Goal: Information Seeking & Learning: Learn about a topic

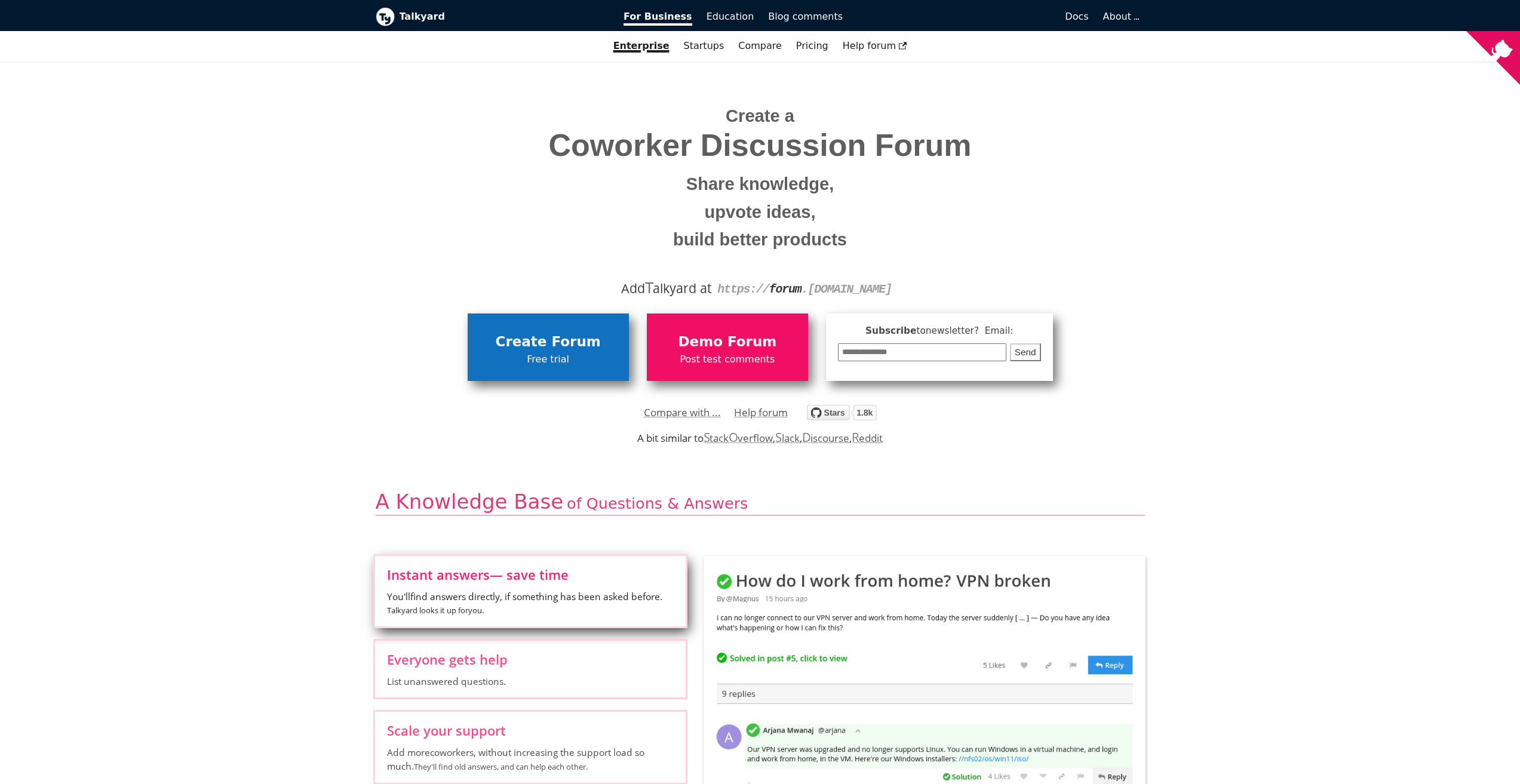
click at [604, 355] on span "Free trial" at bounding box center [548, 360] width 149 height 16
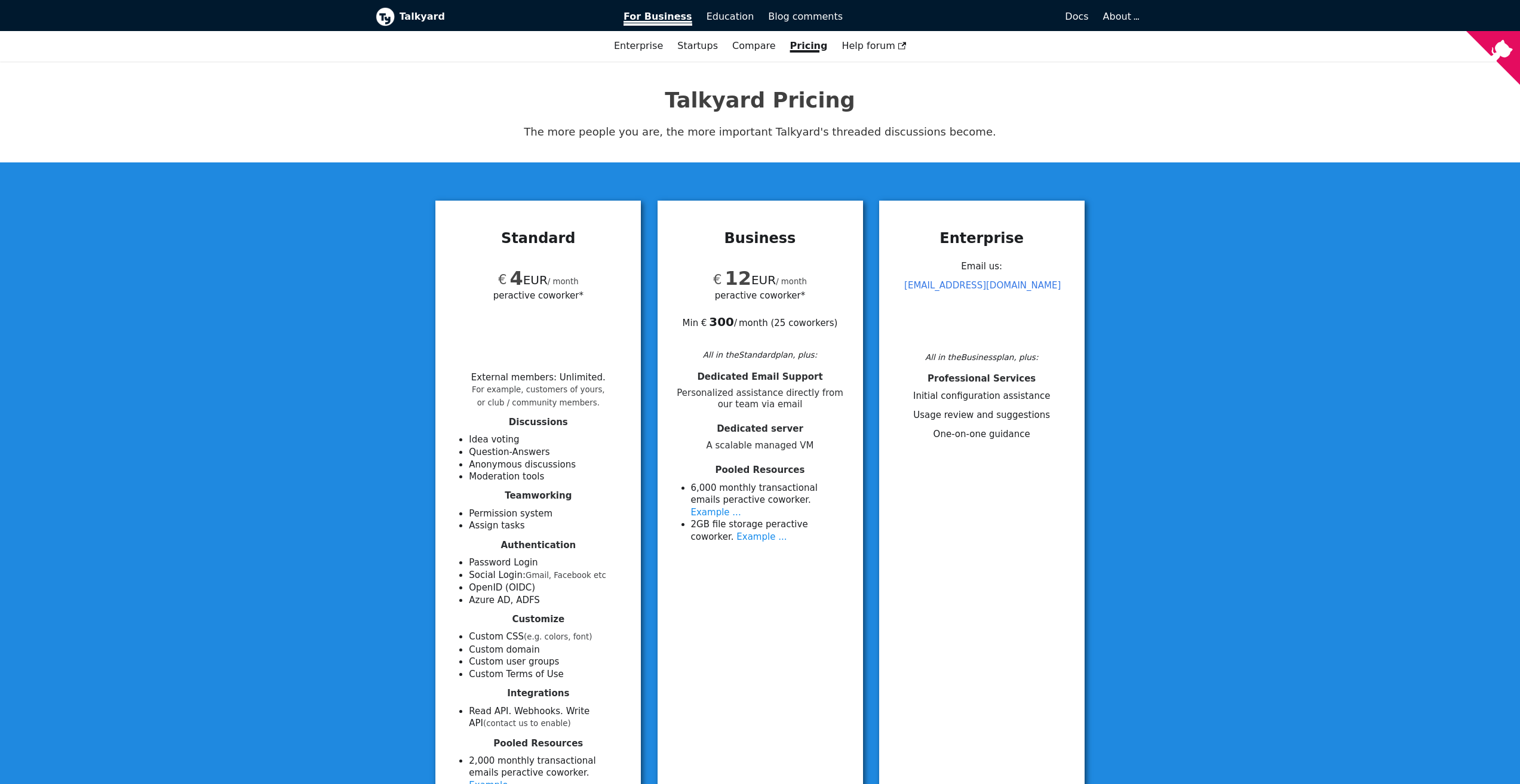
click at [665, 17] on span "For Business" at bounding box center [658, 18] width 69 height 15
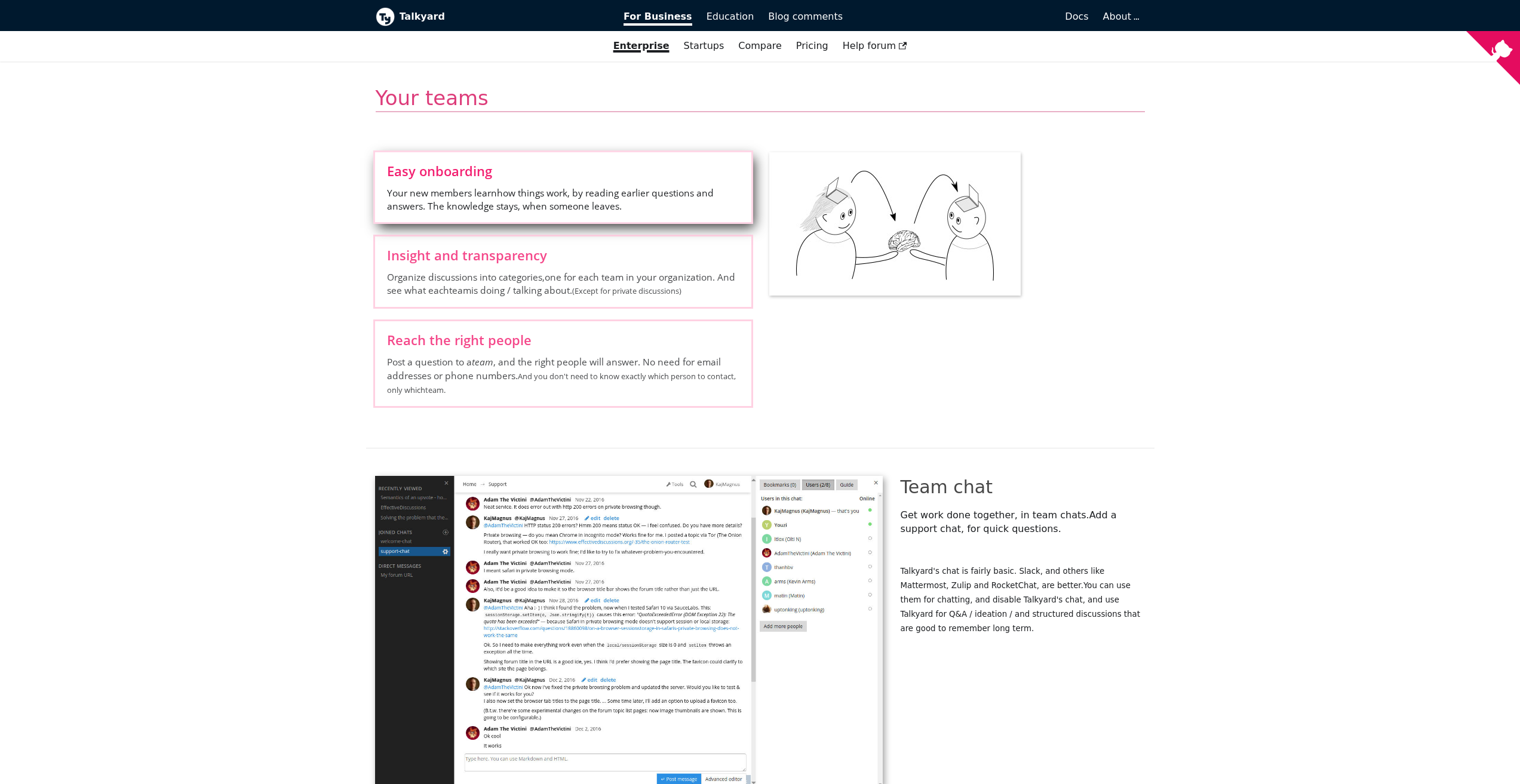
scroll to position [1851, 0]
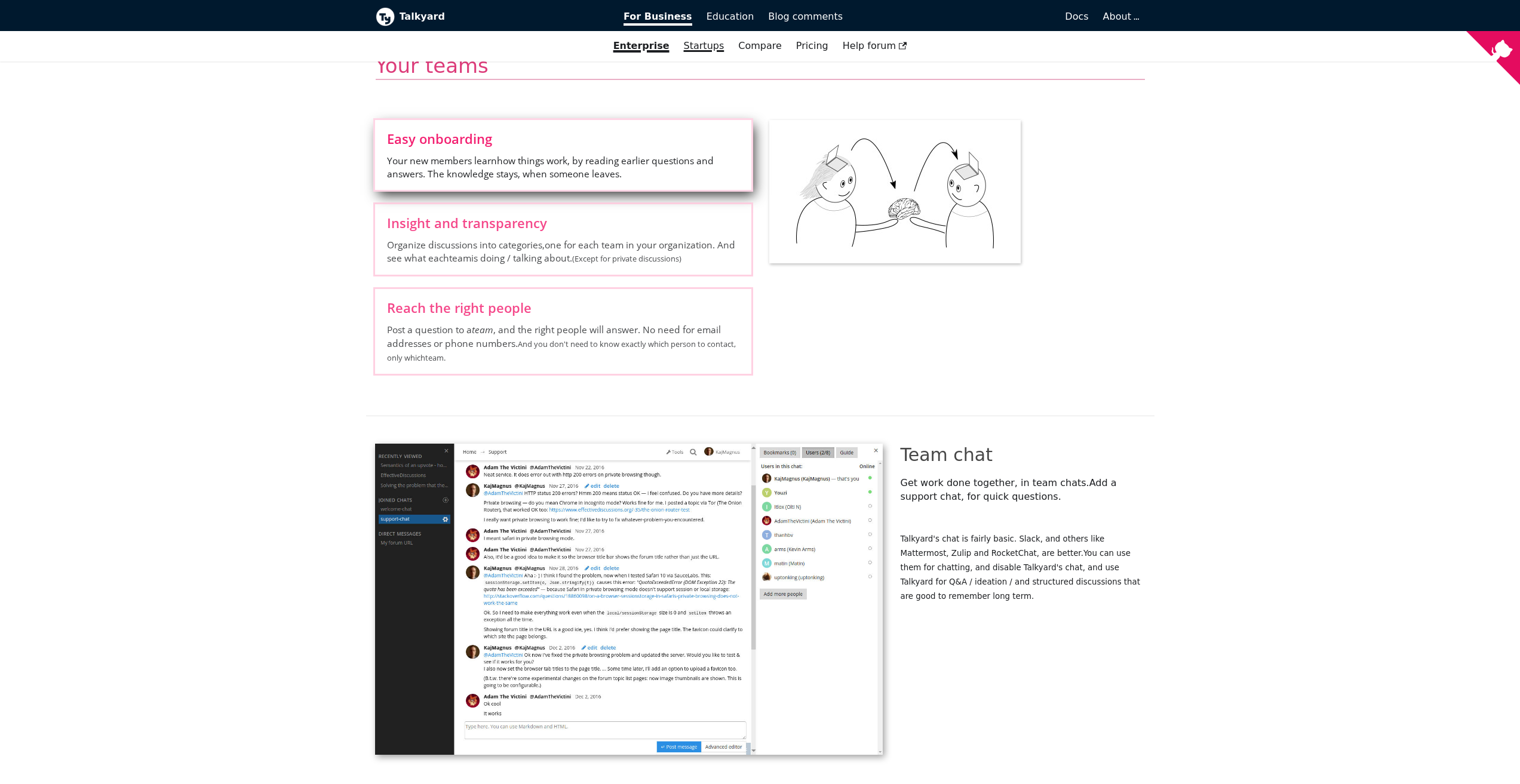
click at [696, 43] on link "Startups" at bounding box center [704, 46] width 55 height 20
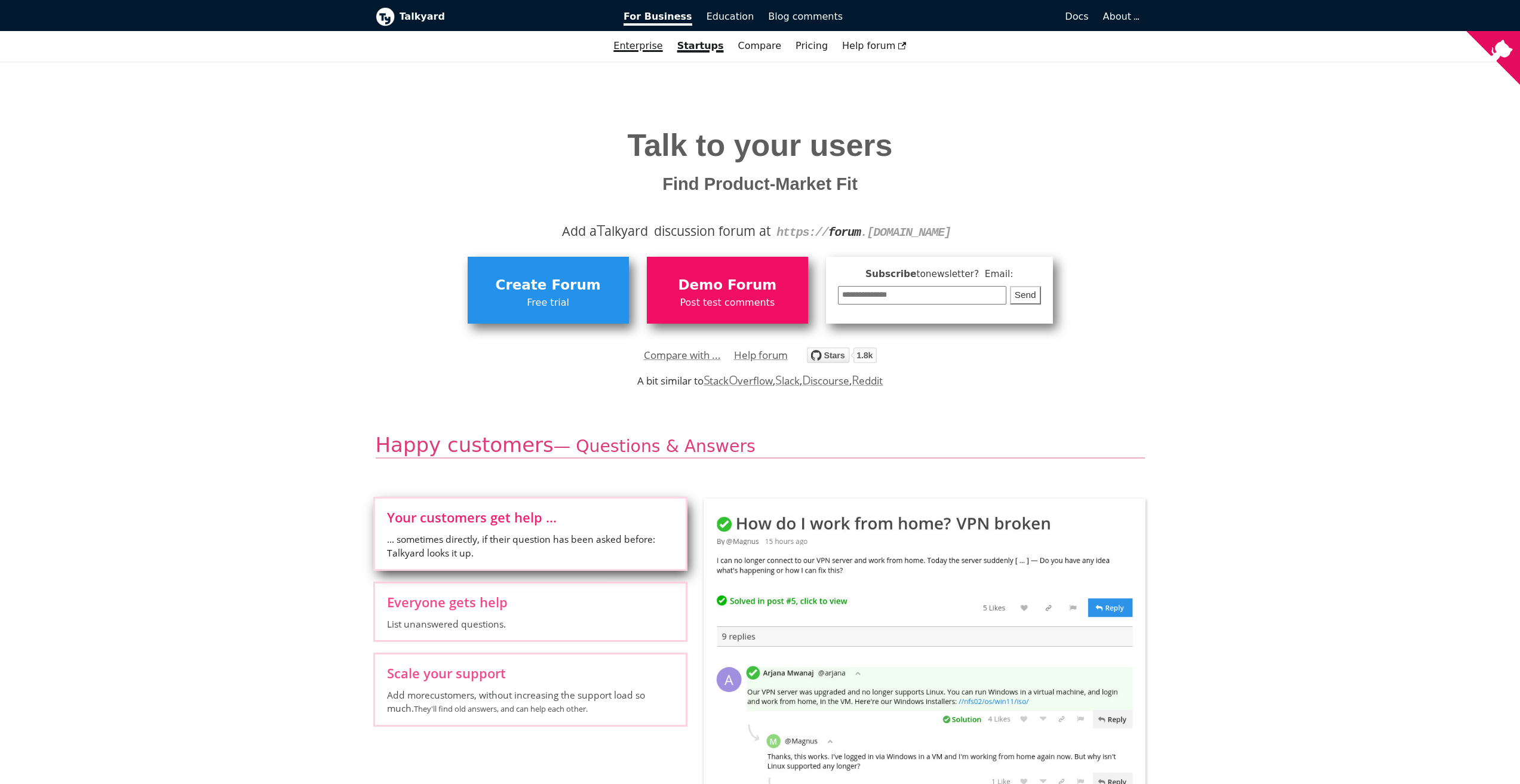
click at [645, 43] on link "Enterprise" at bounding box center [638, 46] width 64 height 20
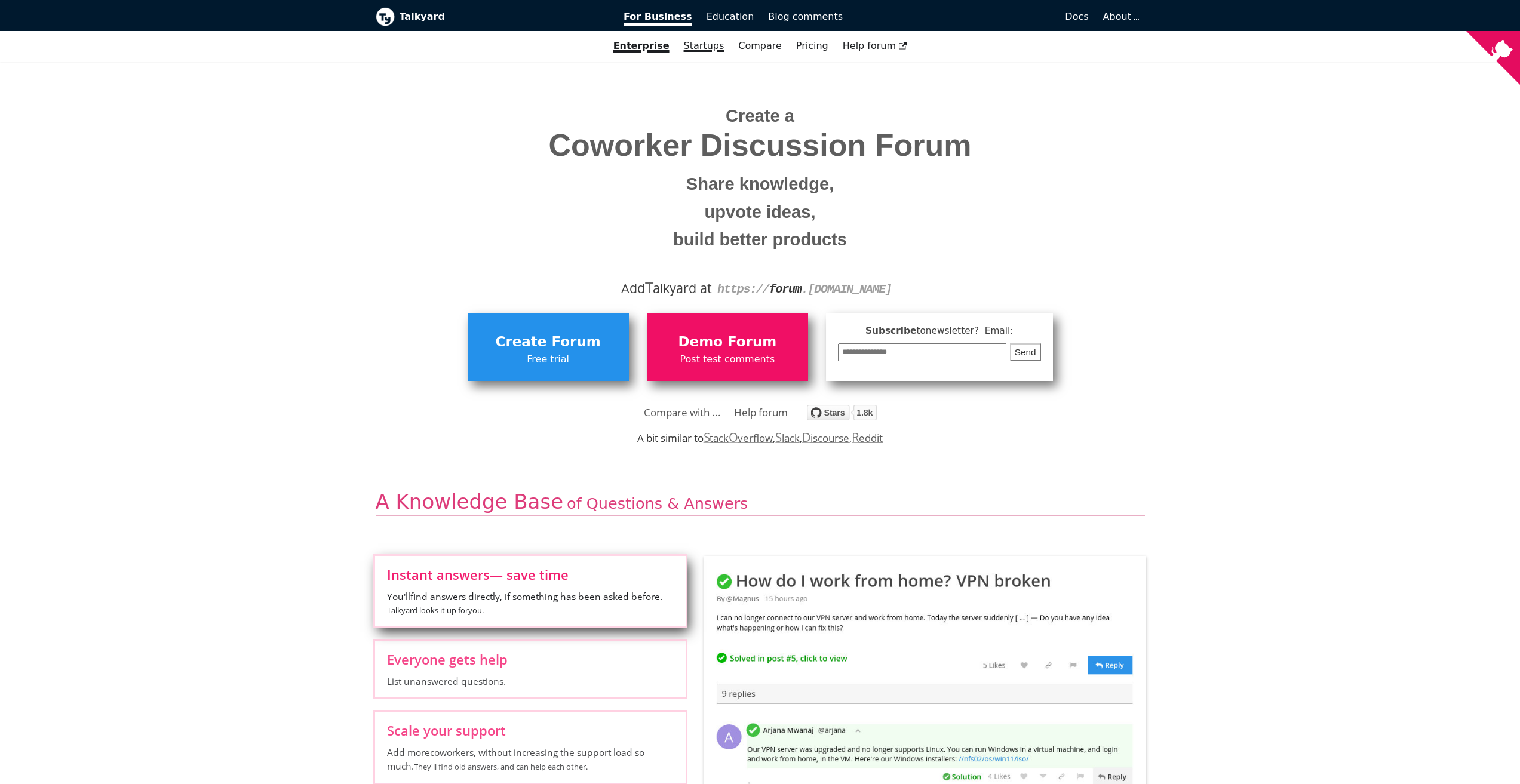
click at [700, 45] on link "Startups" at bounding box center [704, 46] width 55 height 20
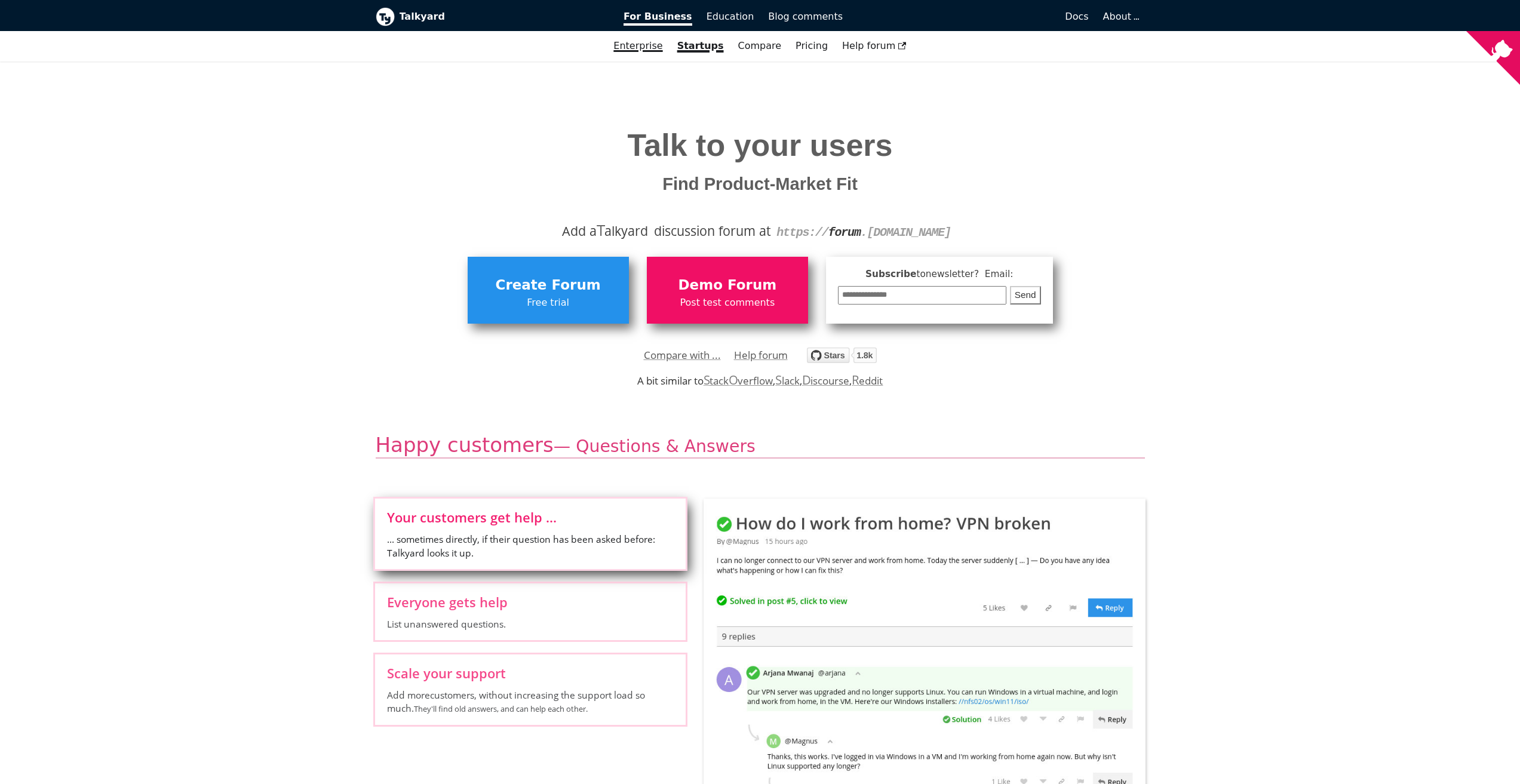
click at [645, 40] on link "Enterprise" at bounding box center [638, 46] width 64 height 20
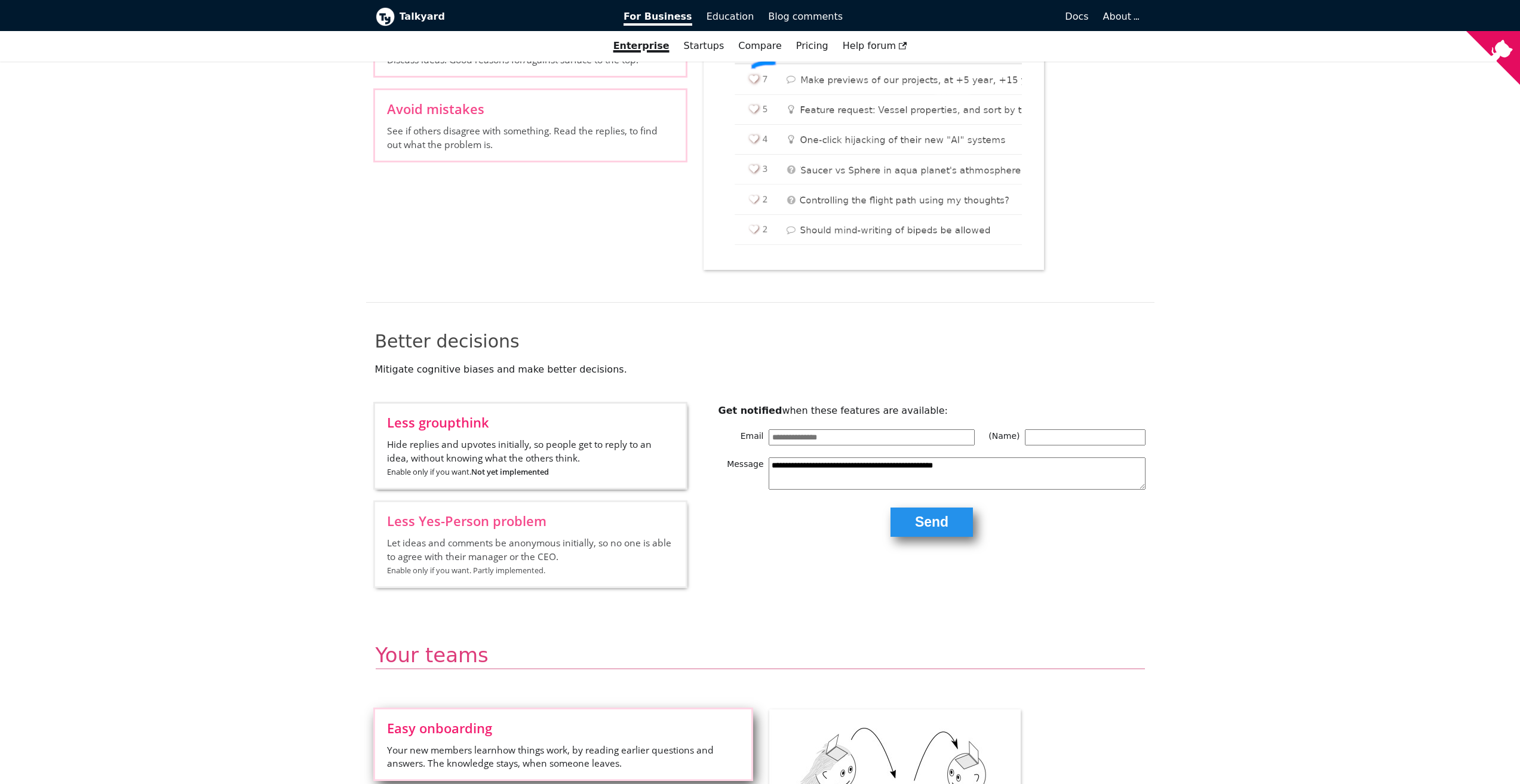
scroll to position [1493, 0]
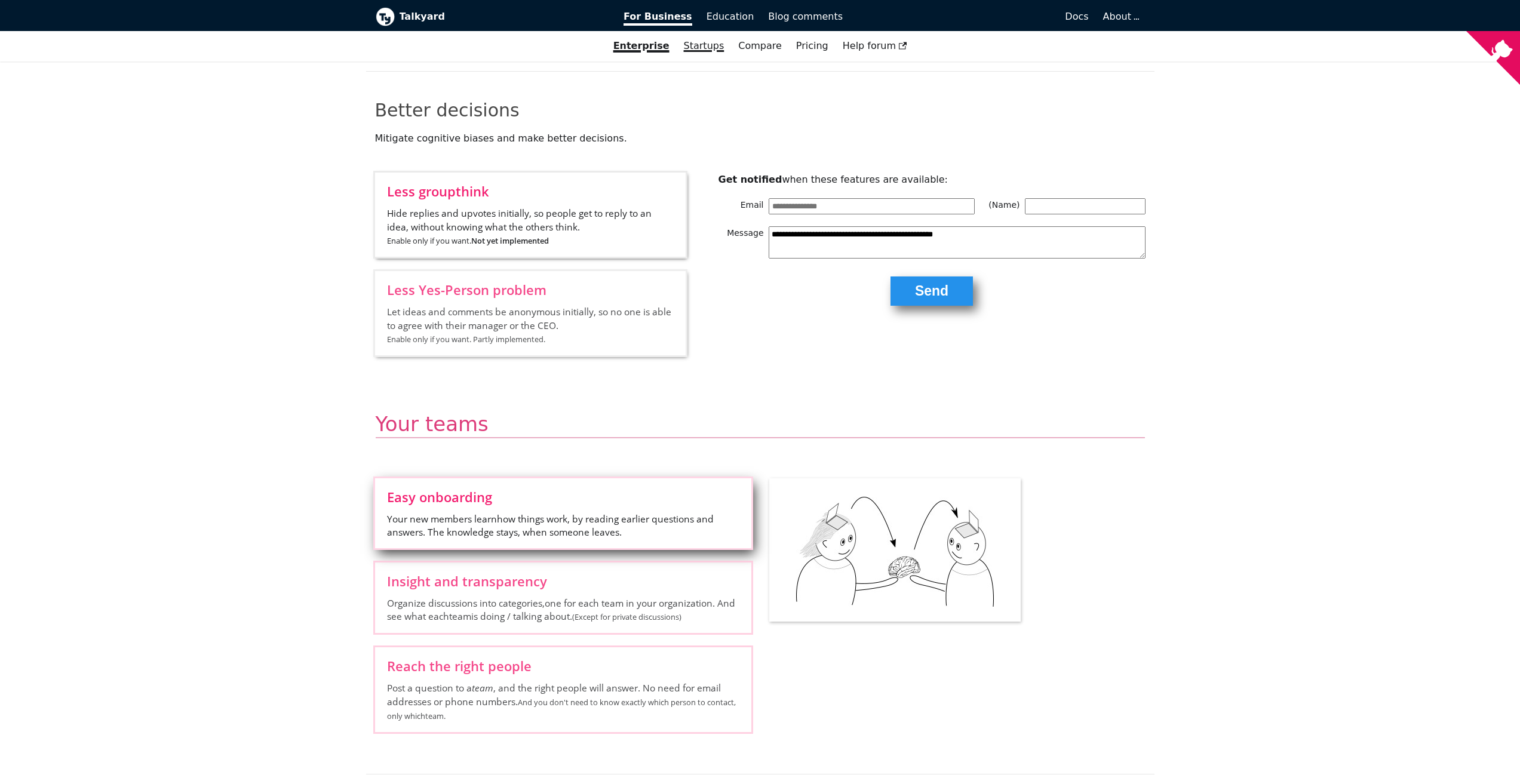
click at [698, 52] on link "Startups" at bounding box center [704, 46] width 55 height 20
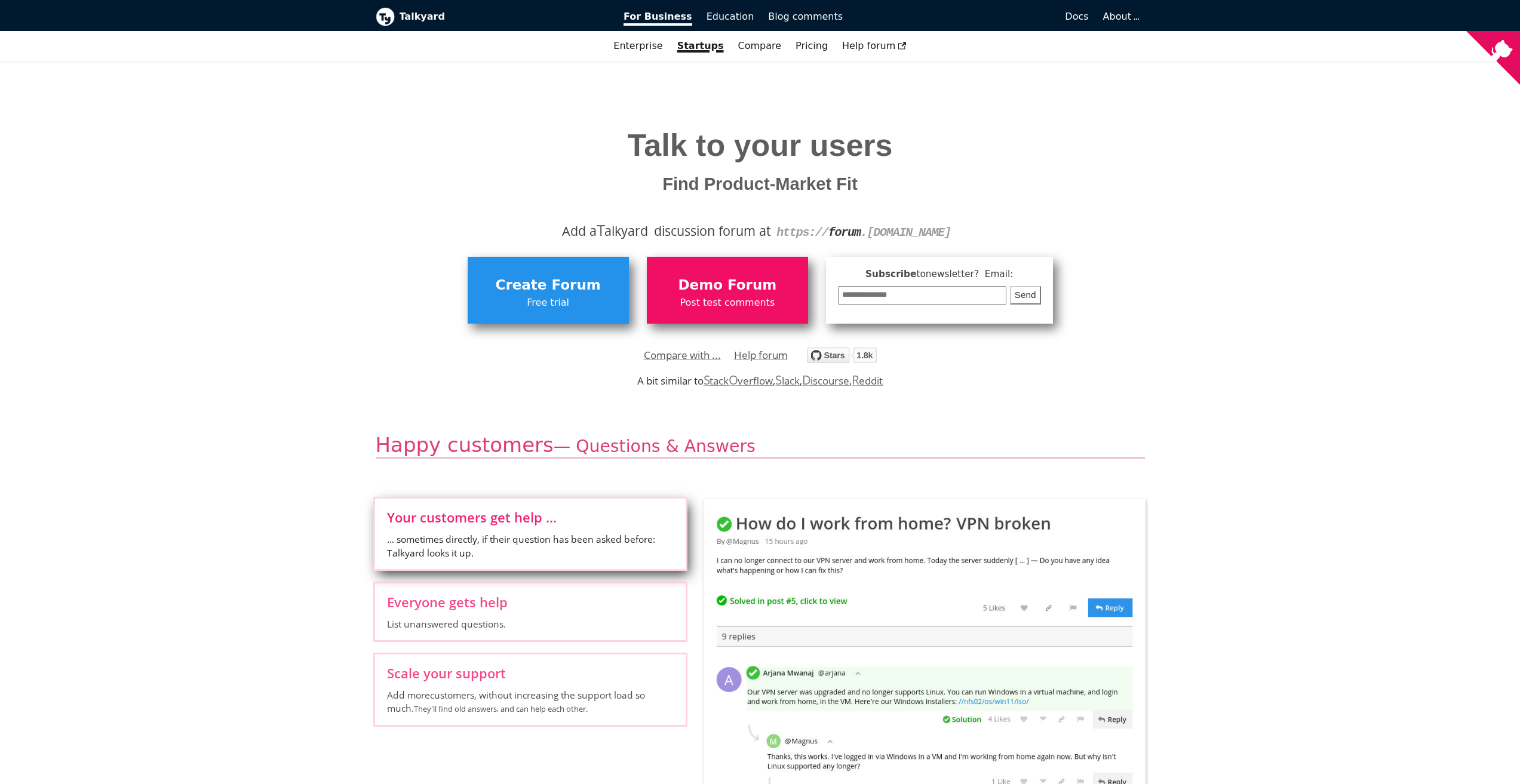
click at [406, 19] on b "Talkyard" at bounding box center [504, 17] width 208 height 16
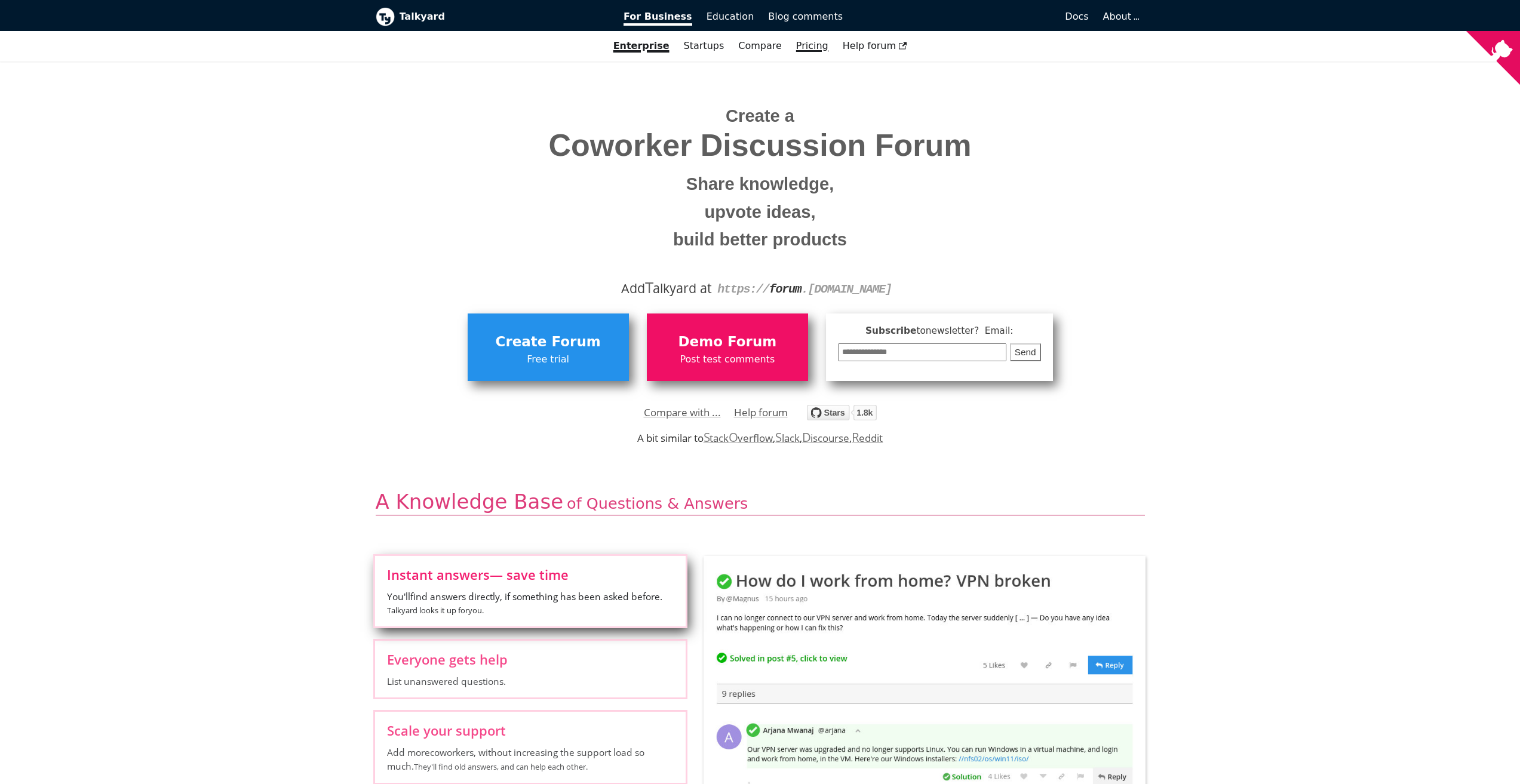
click at [806, 50] on link "Pricing" at bounding box center [812, 46] width 47 height 20
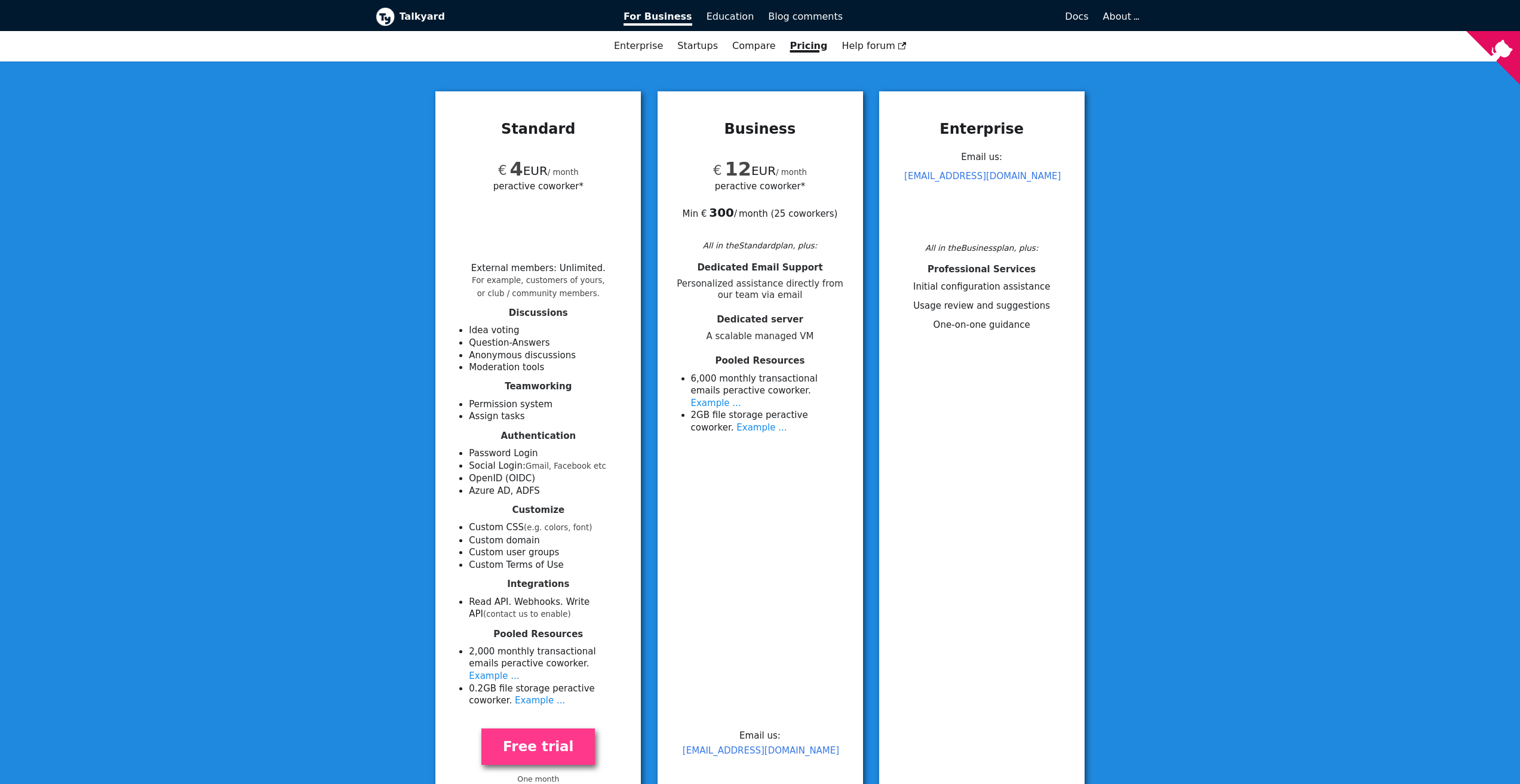
scroll to position [119, 0]
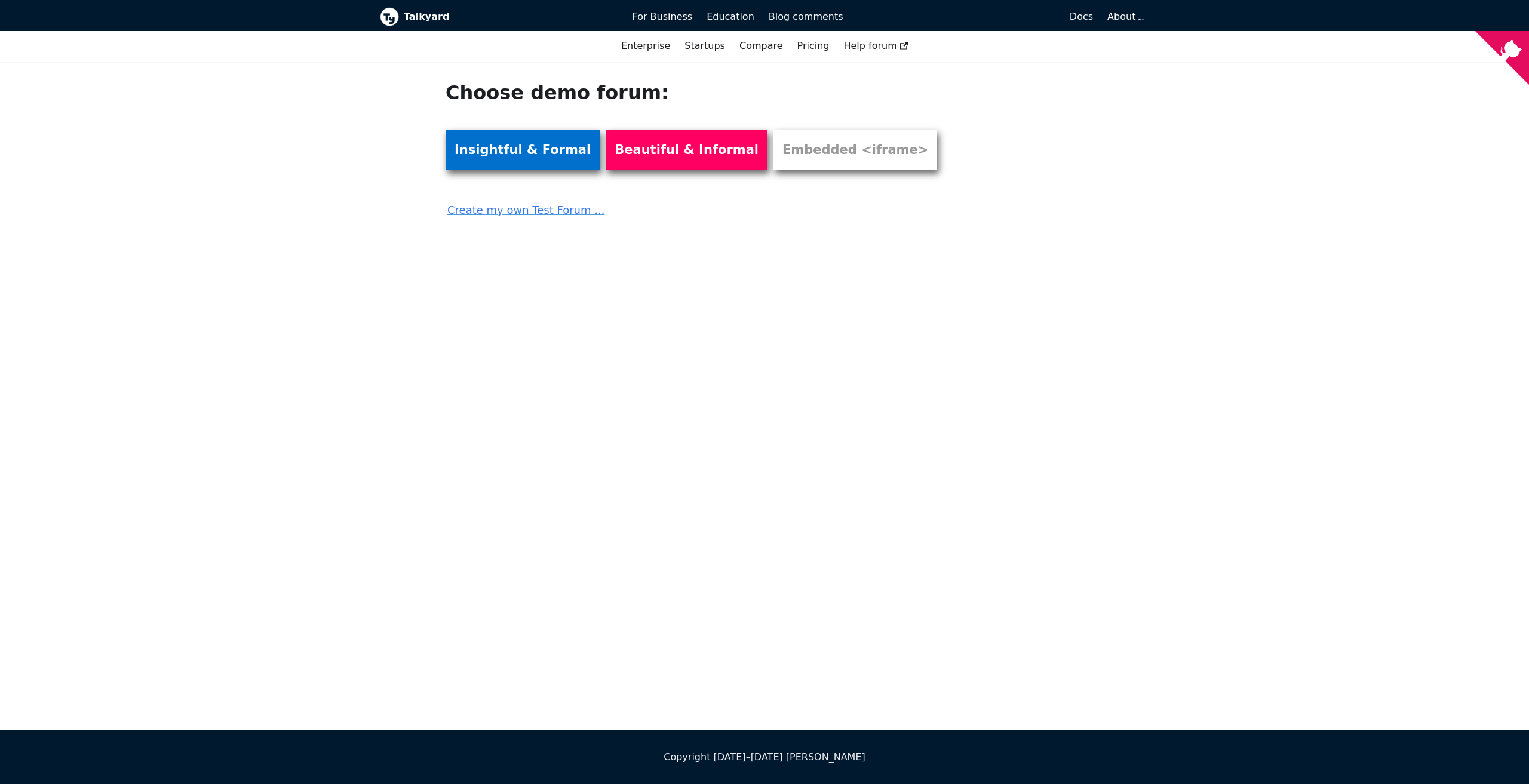
click at [530, 157] on link "Insightful & Formal" at bounding box center [522, 150] width 154 height 41
